Goal: Find specific page/section: Find specific page/section

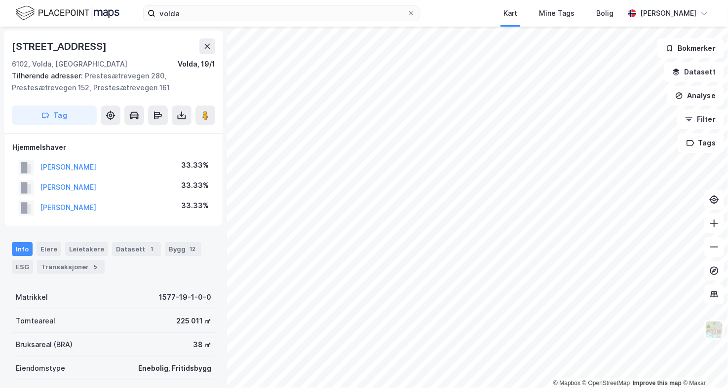
click at [204, 45] on icon at bounding box center [207, 46] width 8 height 8
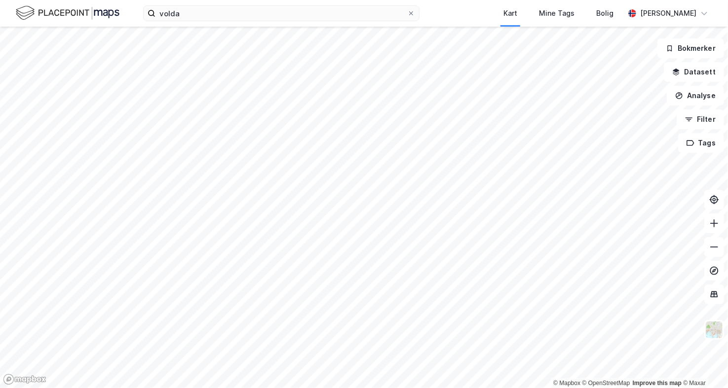
click at [409, 13] on icon at bounding box center [411, 13] width 6 height 6
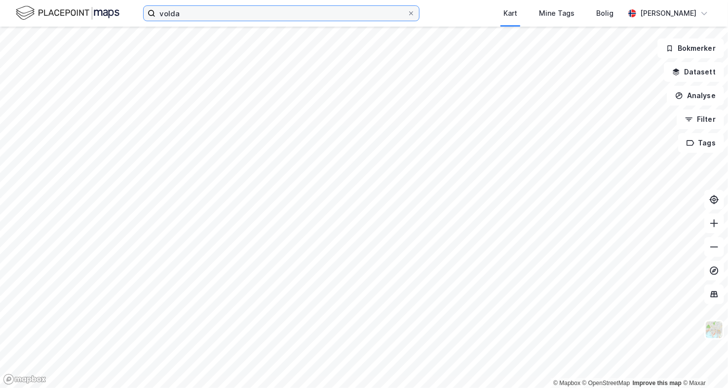
click at [407, 13] on input "volda" at bounding box center [281, 13] width 252 height 15
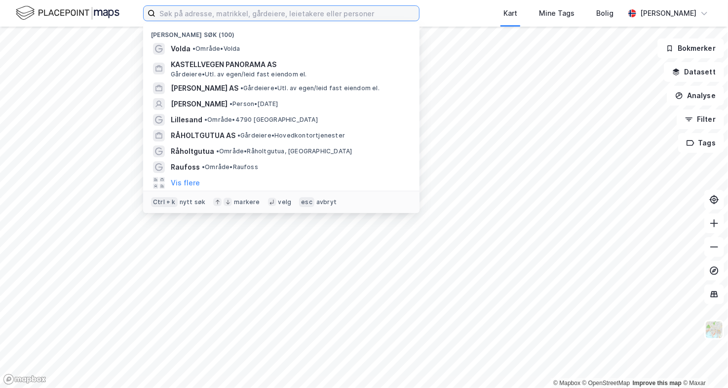
click at [223, 14] on input at bounding box center [286, 13] width 263 height 15
